Goal: Transaction & Acquisition: Book appointment/travel/reservation

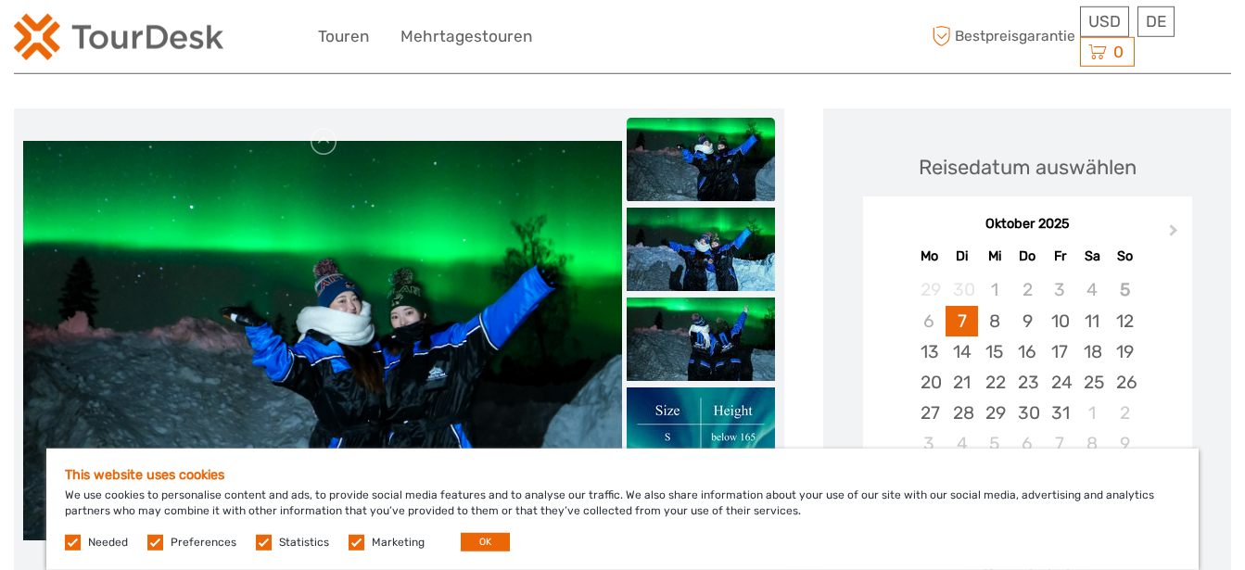
scroll to position [284, 0]
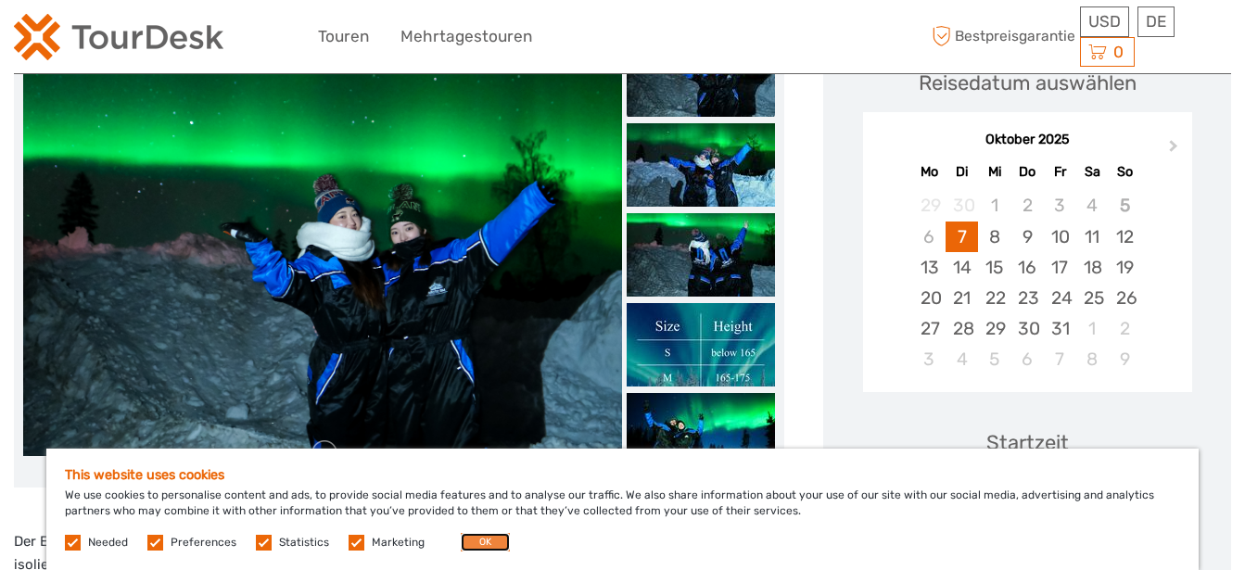
click at [490, 542] on button "OK" at bounding box center [485, 542] width 49 height 19
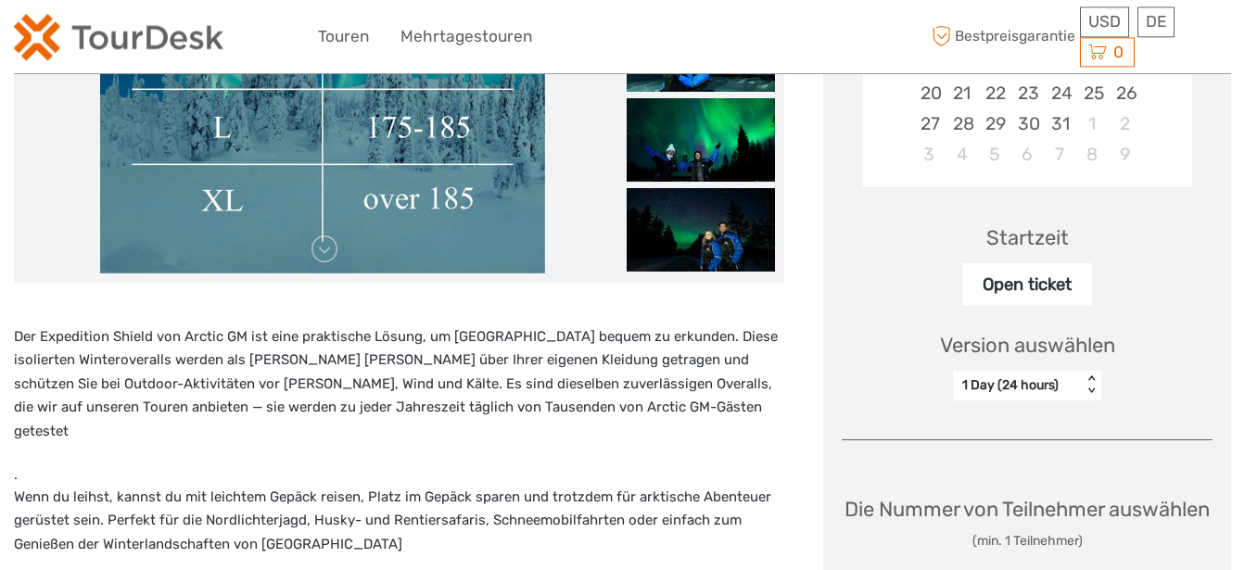
scroll to position [189, 0]
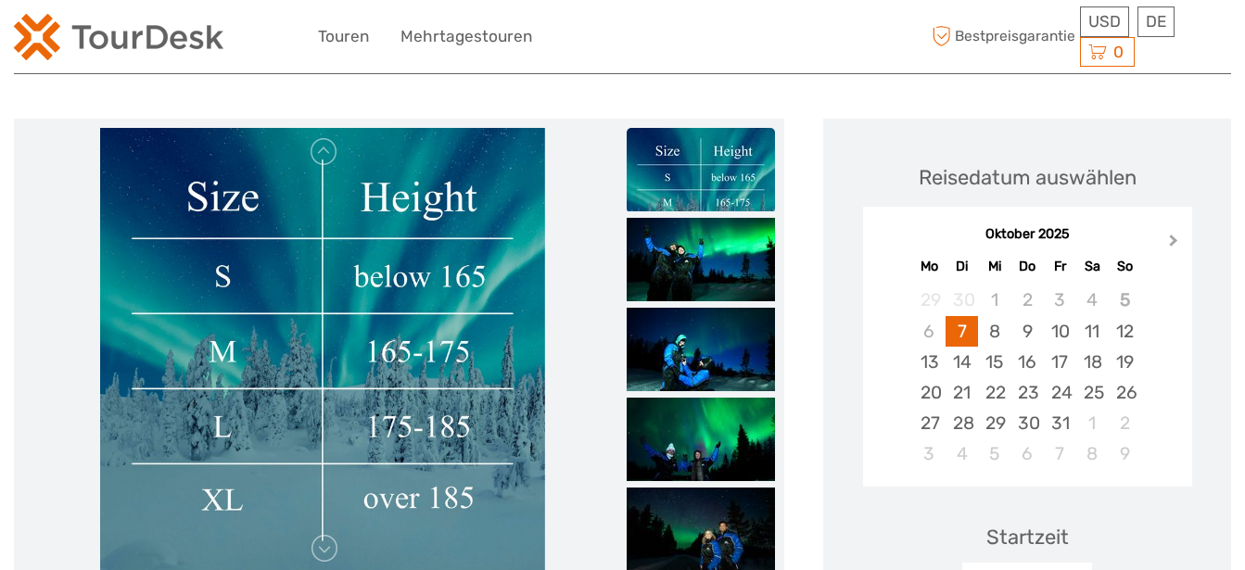
click at [1174, 242] on span "Next Month" at bounding box center [1174, 244] width 0 height 27
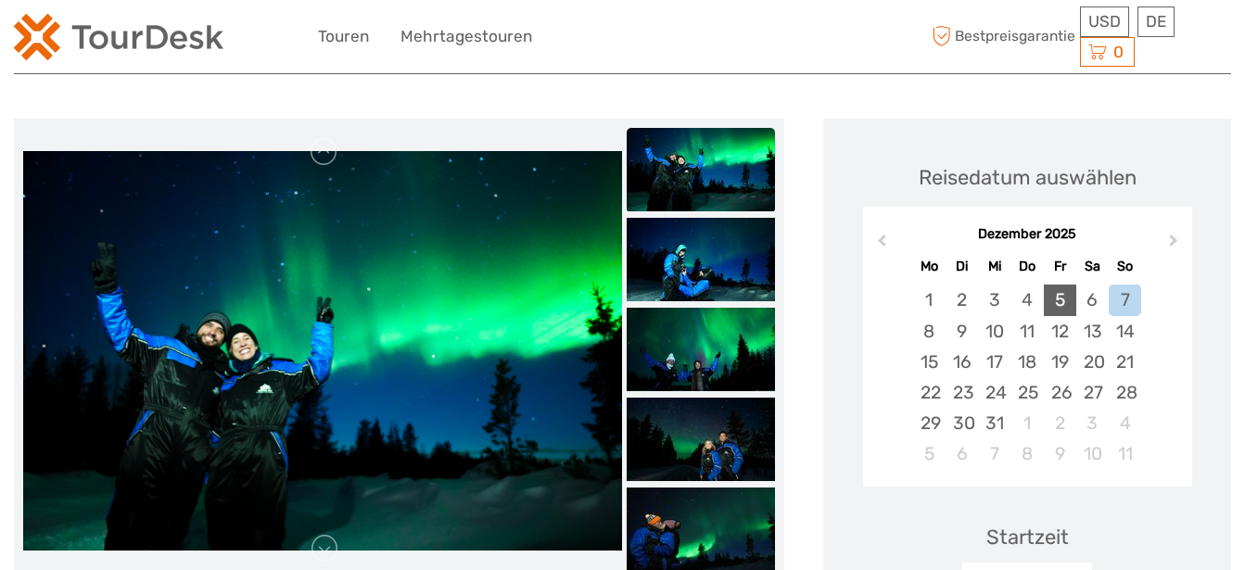
click at [1060, 300] on div "5" at bounding box center [1060, 300] width 32 height 31
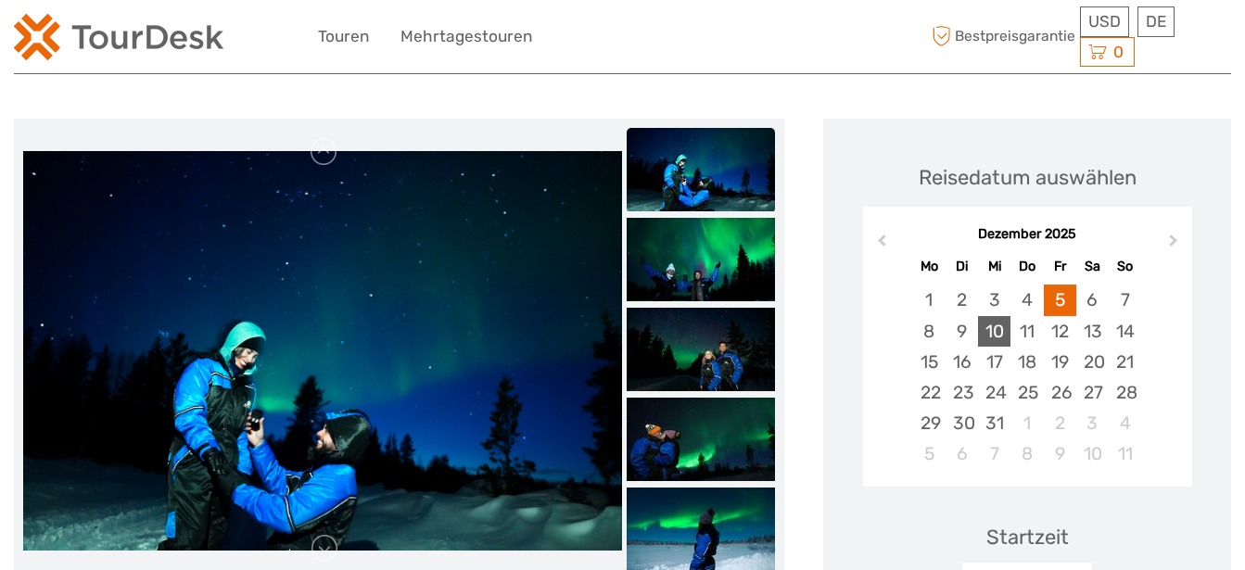
click at [1001, 332] on div "10" at bounding box center [994, 331] width 32 height 31
click at [1054, 301] on div "5" at bounding box center [1060, 300] width 32 height 31
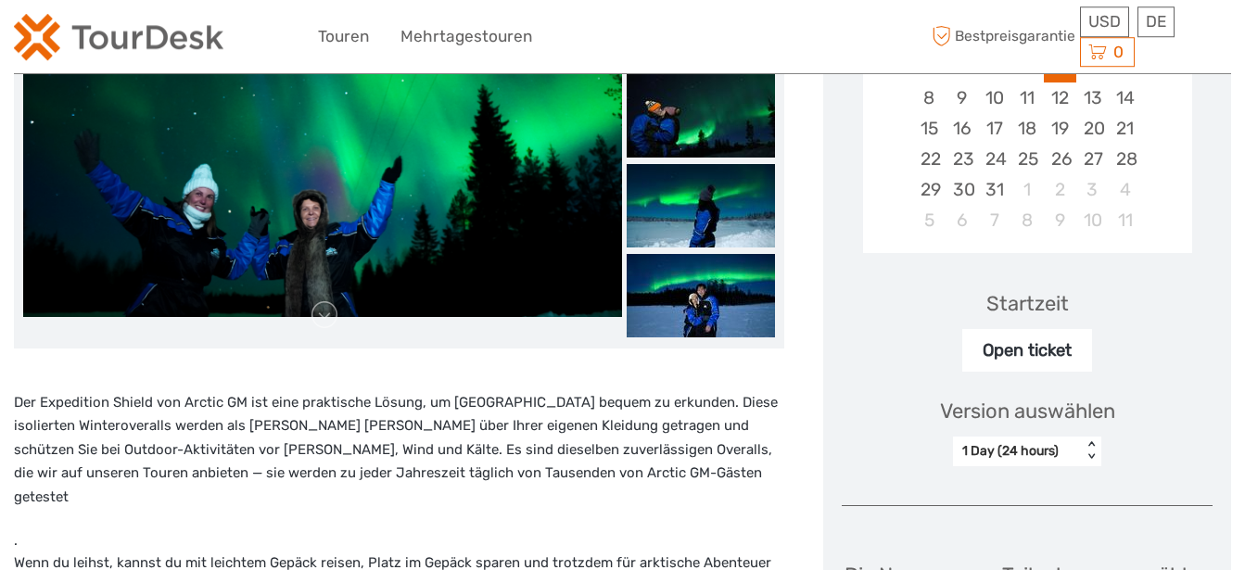
scroll to position [473, 0]
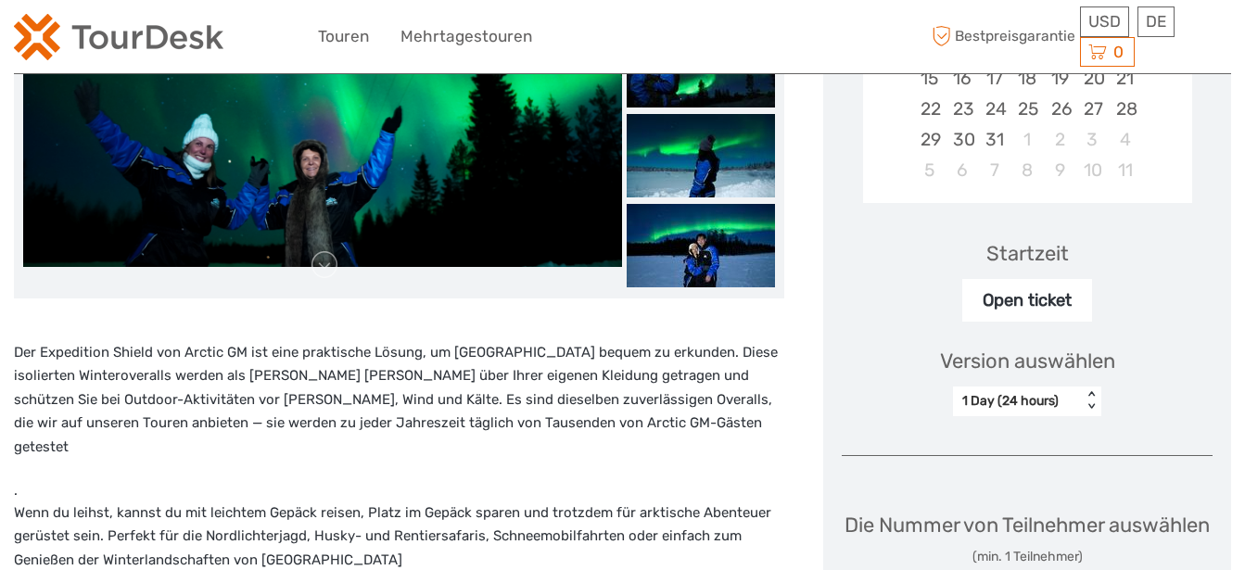
click at [1039, 294] on div "Open ticket" at bounding box center [1027, 300] width 130 height 43
click at [1194, 306] on div "Startzeit Open ticket" at bounding box center [1027, 268] width 371 height 108
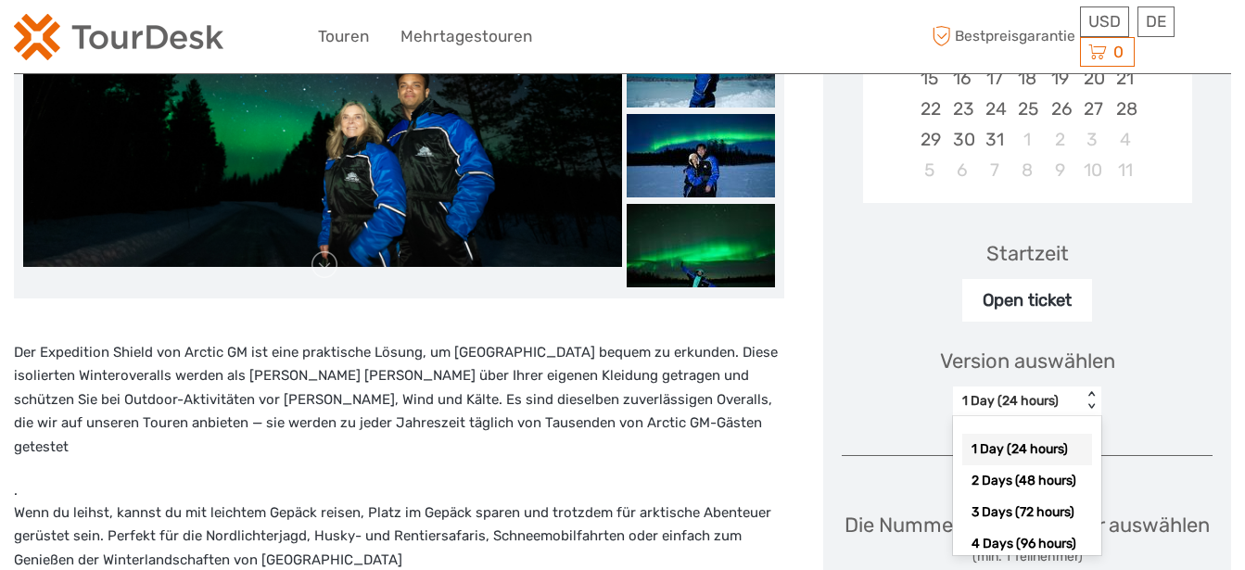
click at [1096, 392] on div "< >" at bounding box center [1092, 400] width 16 height 19
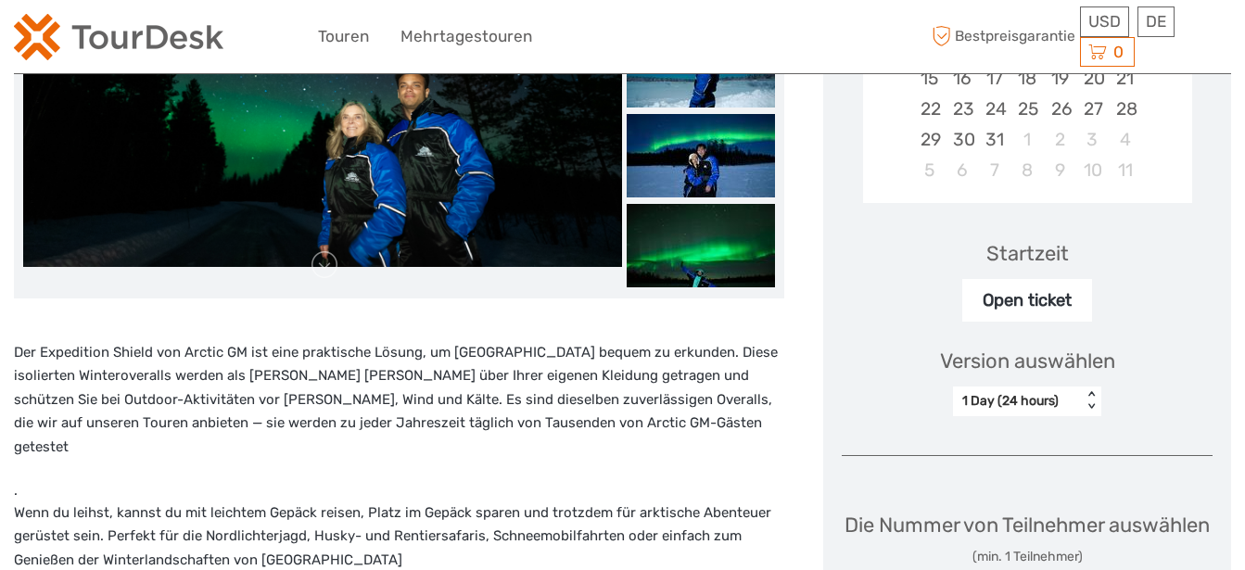
click at [1096, 392] on div "< >" at bounding box center [1092, 400] width 16 height 19
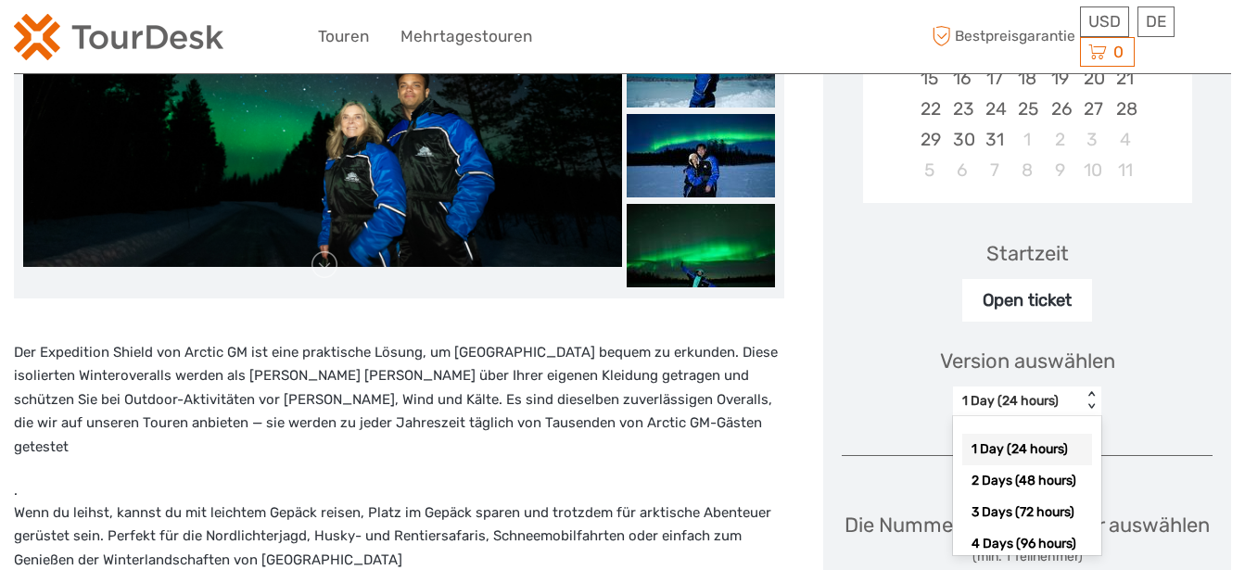
click at [1096, 392] on div "< >" at bounding box center [1092, 400] width 16 height 19
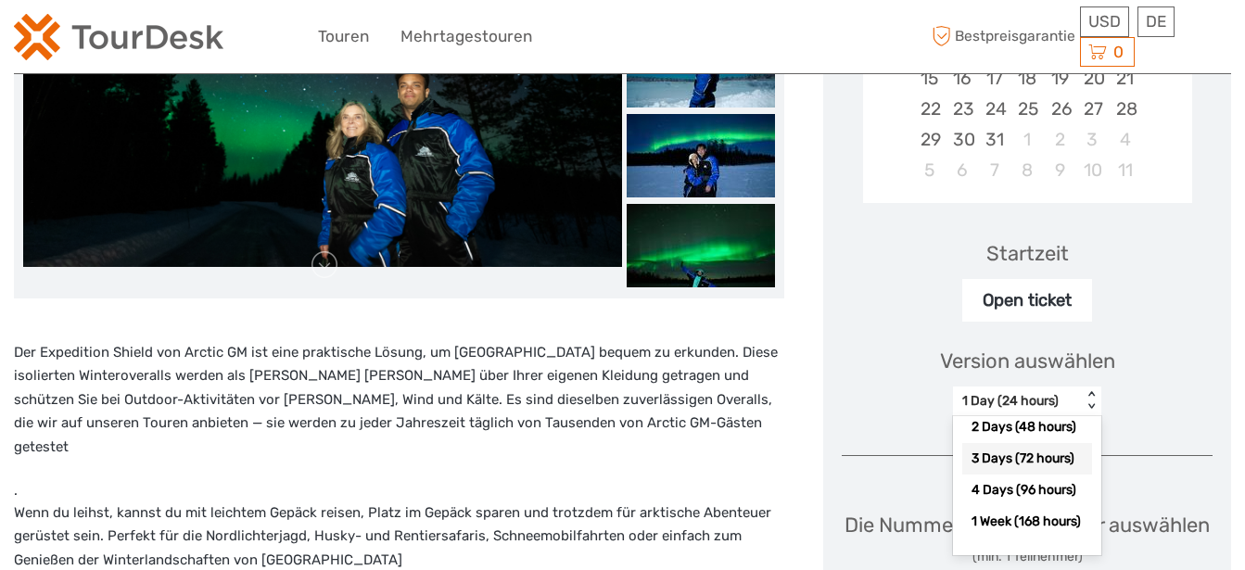
scroll to position [146, 0]
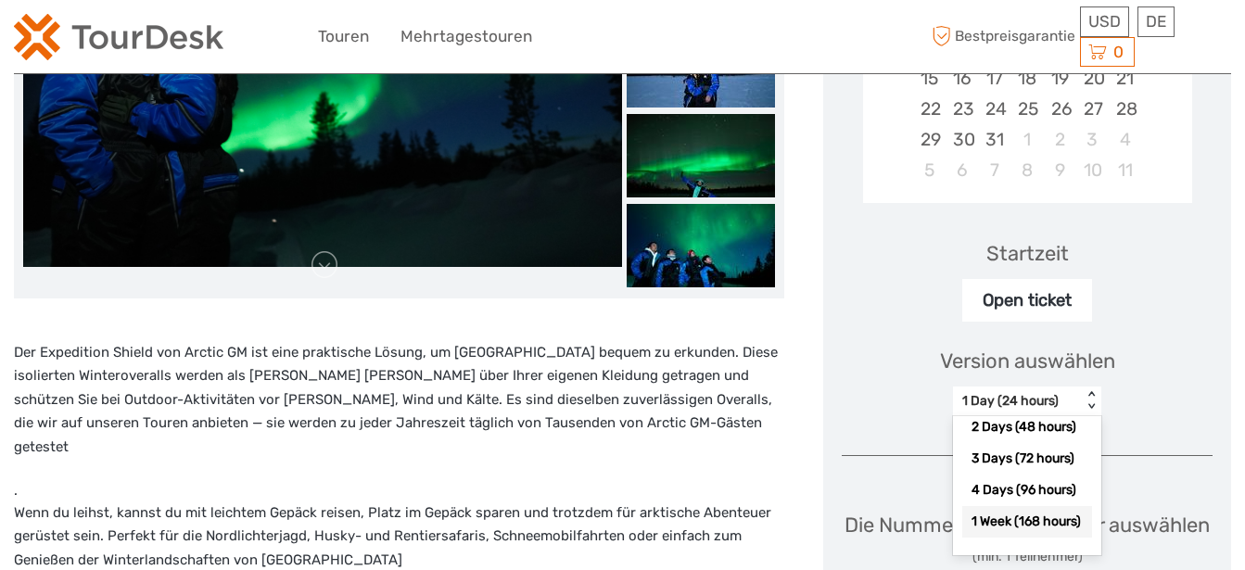
click at [1018, 512] on div "1 Week (168 hours)" at bounding box center [1027, 522] width 130 height 32
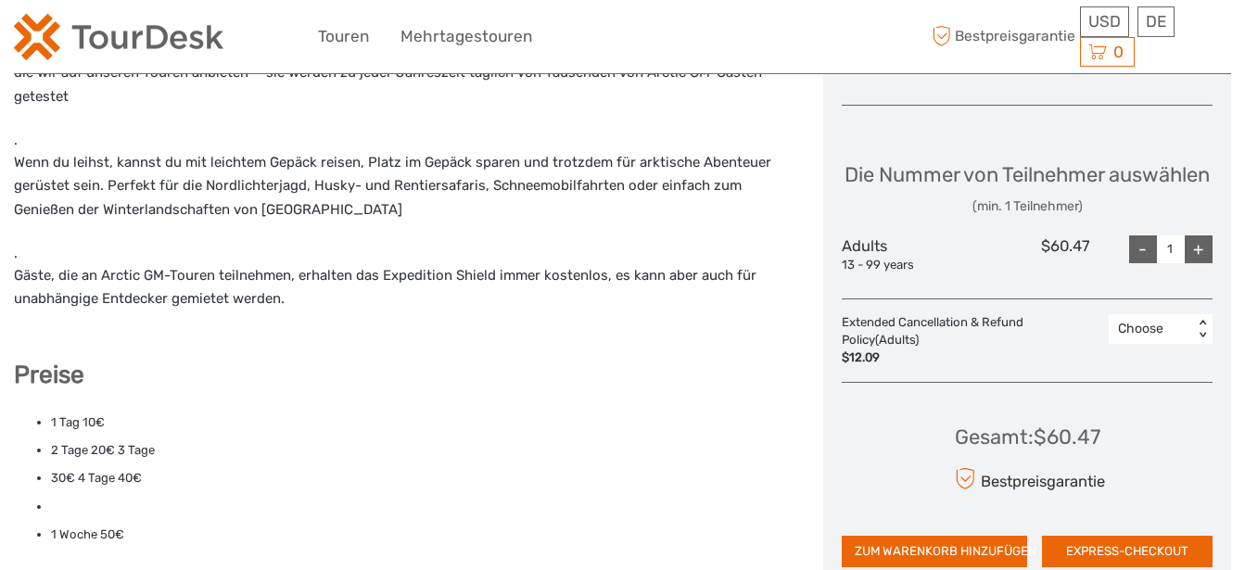
scroll to position [757, 0]
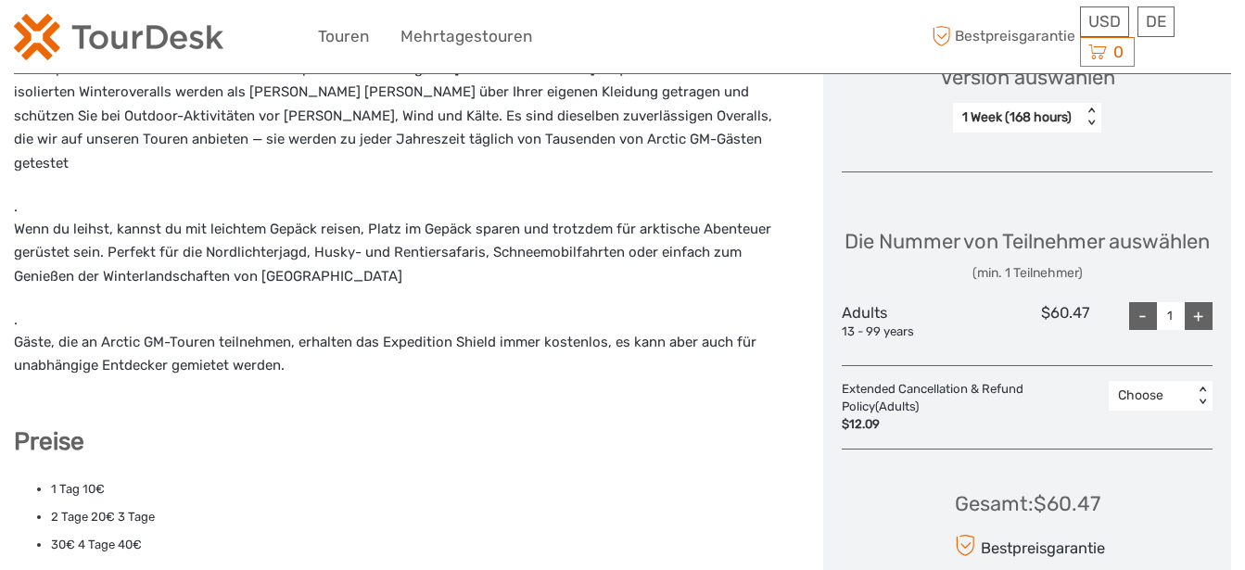
click at [1199, 330] on div "+" at bounding box center [1199, 316] width 28 height 28
type input "2"
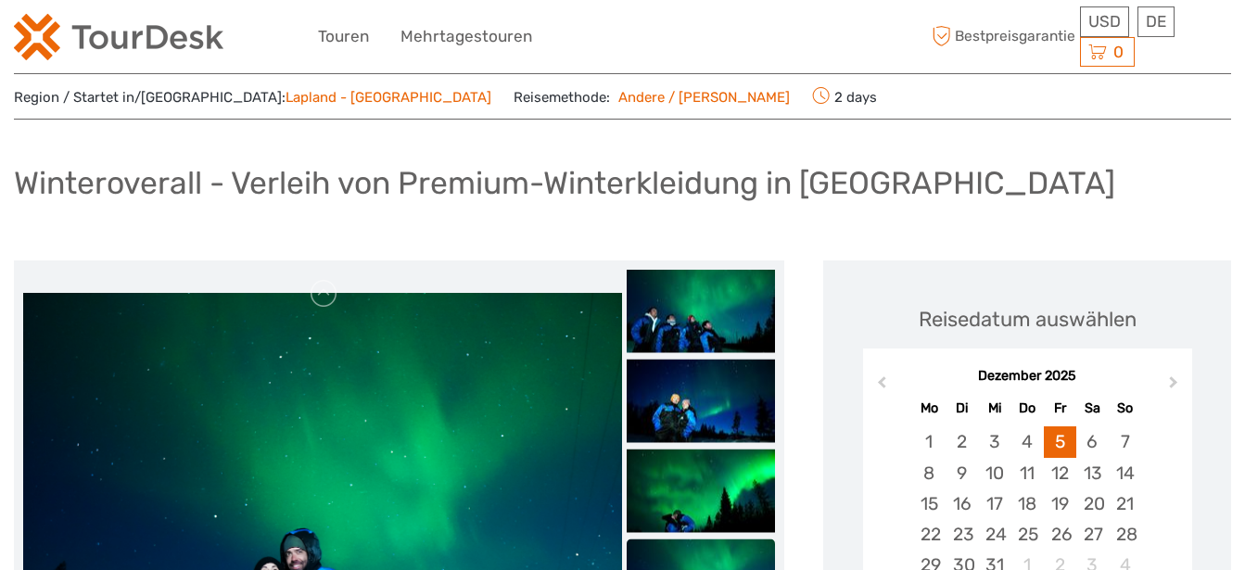
scroll to position [0, 0]
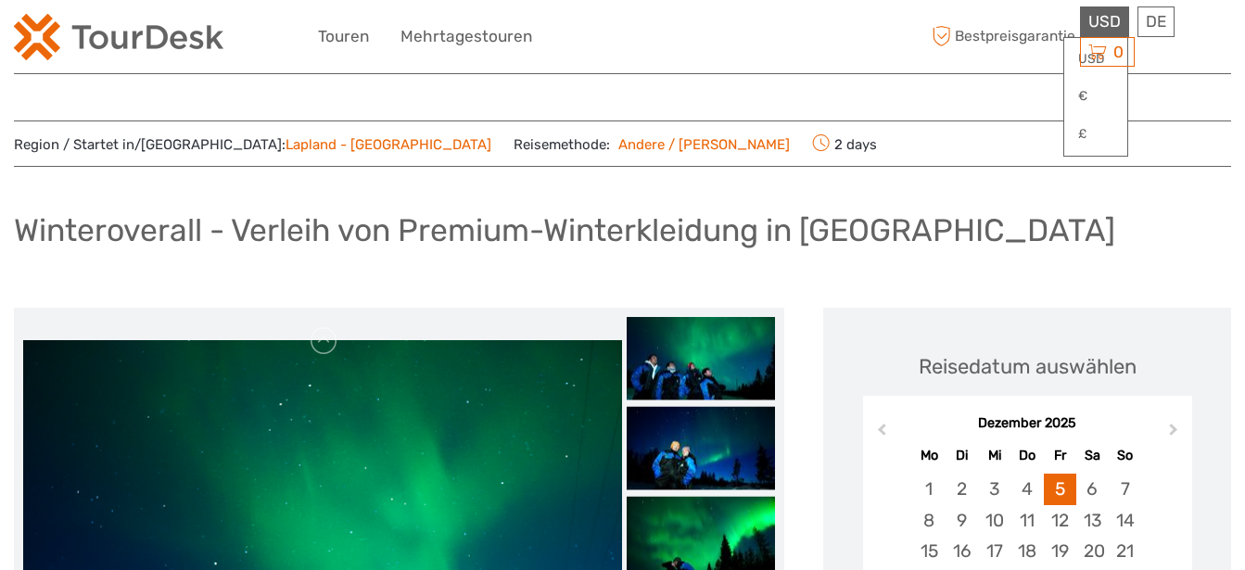
click at [1095, 32] on div "USD USD € £" at bounding box center [1104, 21] width 49 height 31
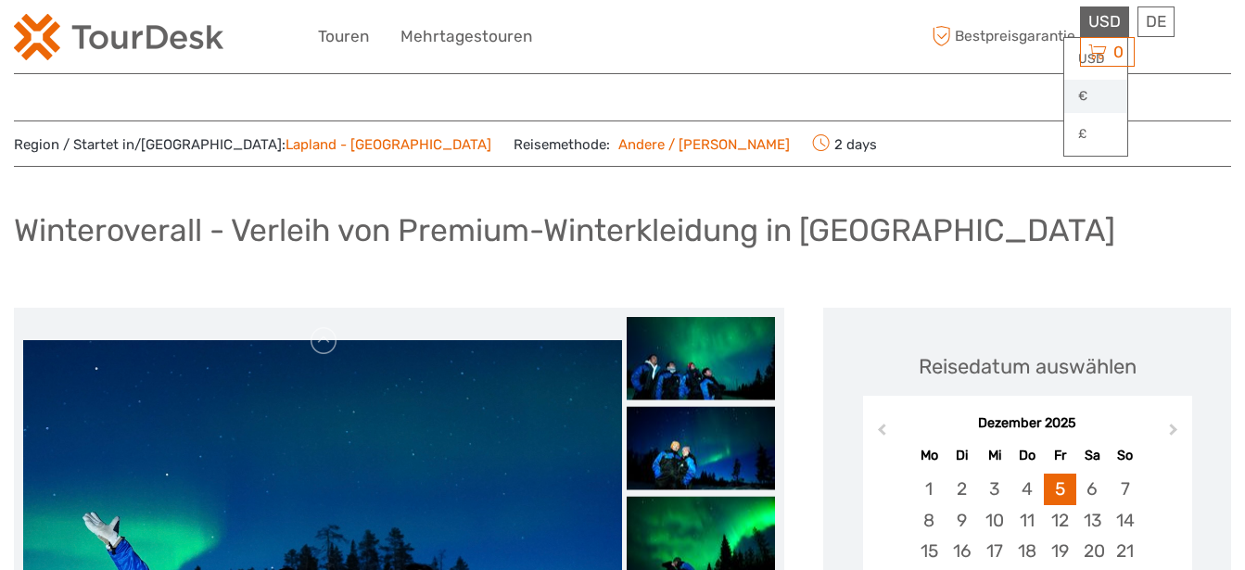
click at [1083, 96] on link "€" at bounding box center [1095, 96] width 63 height 33
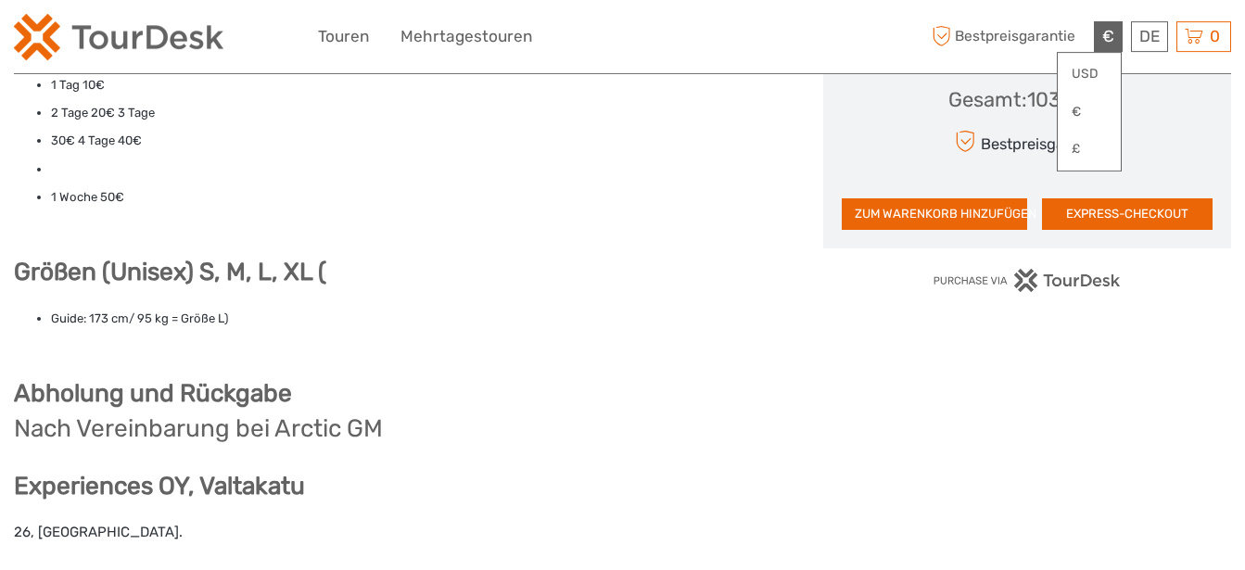
scroll to position [1135, 0]
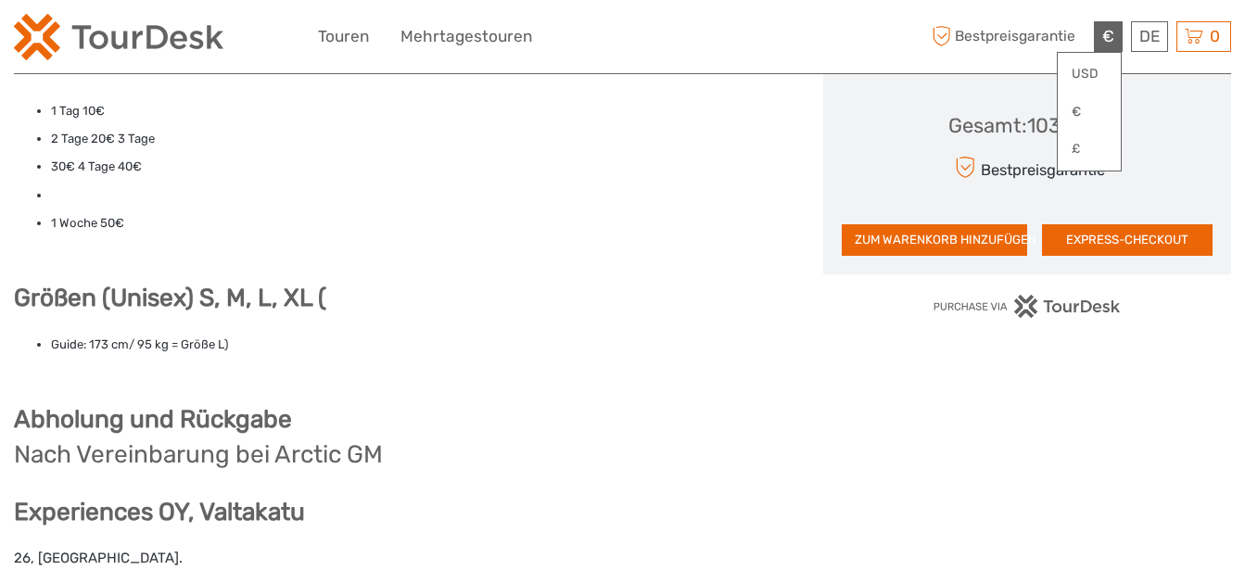
click at [326, 283] on strong "Größen (Unisex) S, M, L, XL (" at bounding box center [170, 298] width 312 height 30
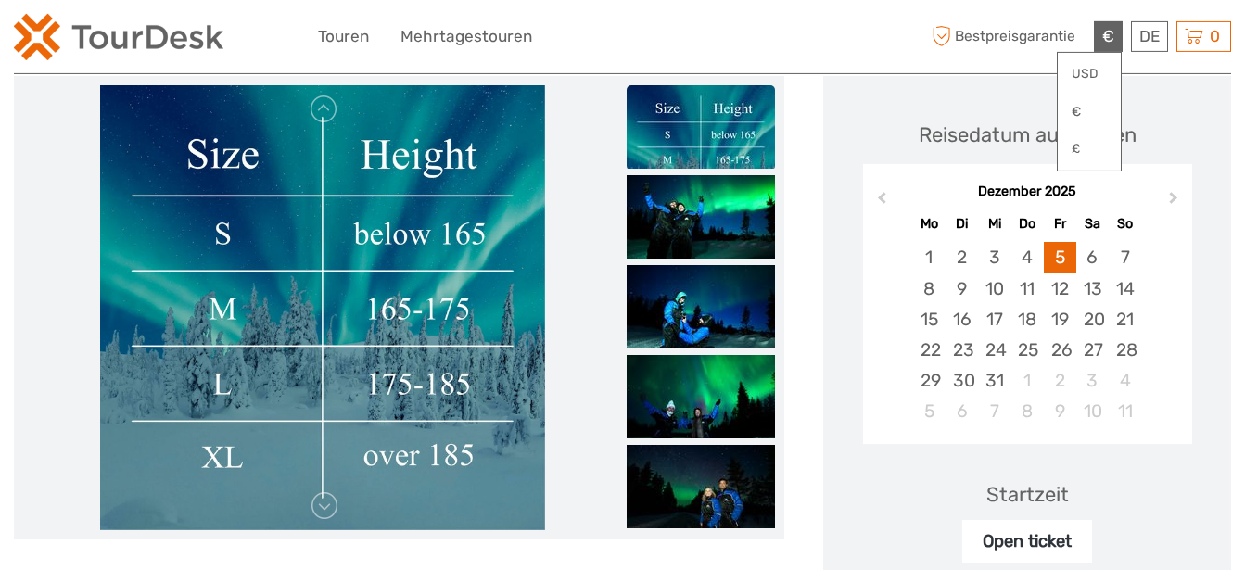
scroll to position [189, 0]
